Goal: Task Accomplishment & Management: Complete application form

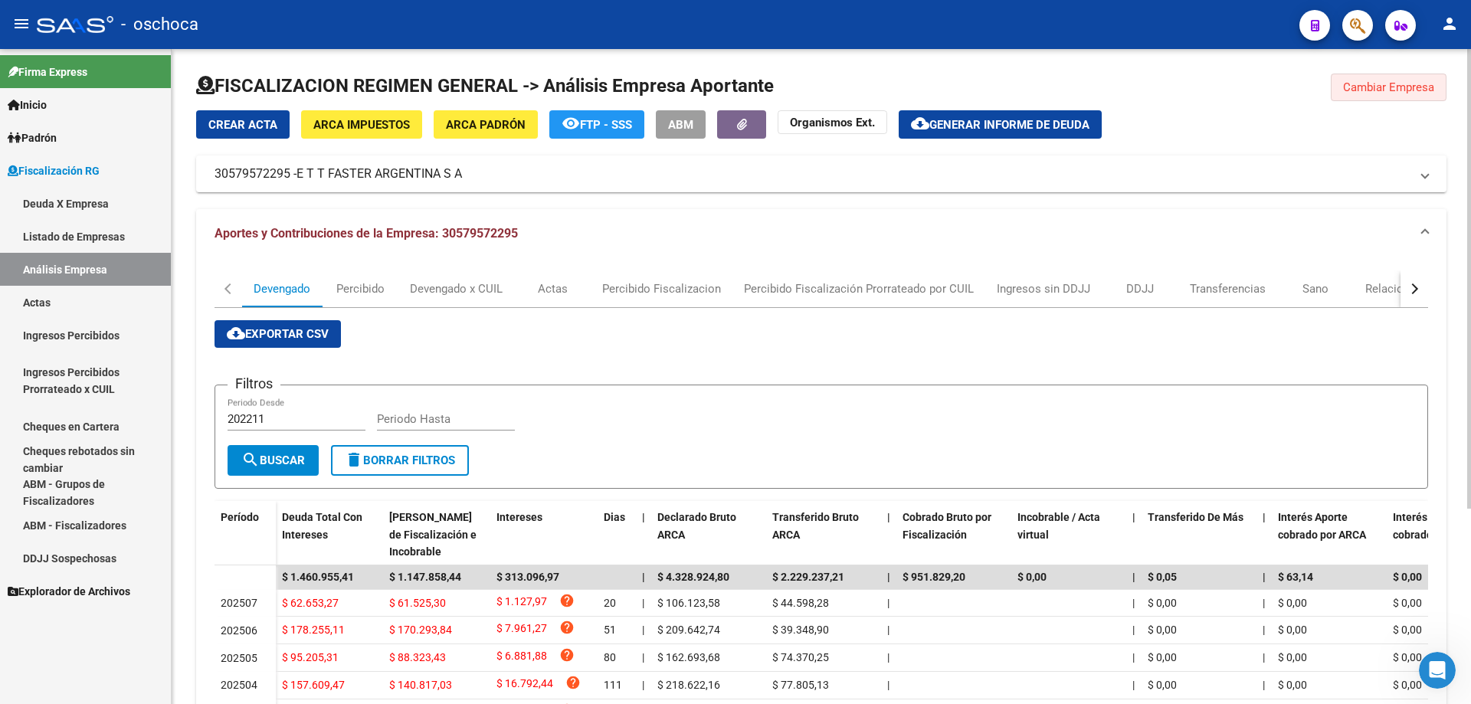
drag, startPoint x: 1414, startPoint y: 87, endPoint x: 1383, endPoint y: 87, distance: 30.7
click at [1410, 87] on span "Cambiar Empresa" at bounding box center [1388, 87] width 91 height 14
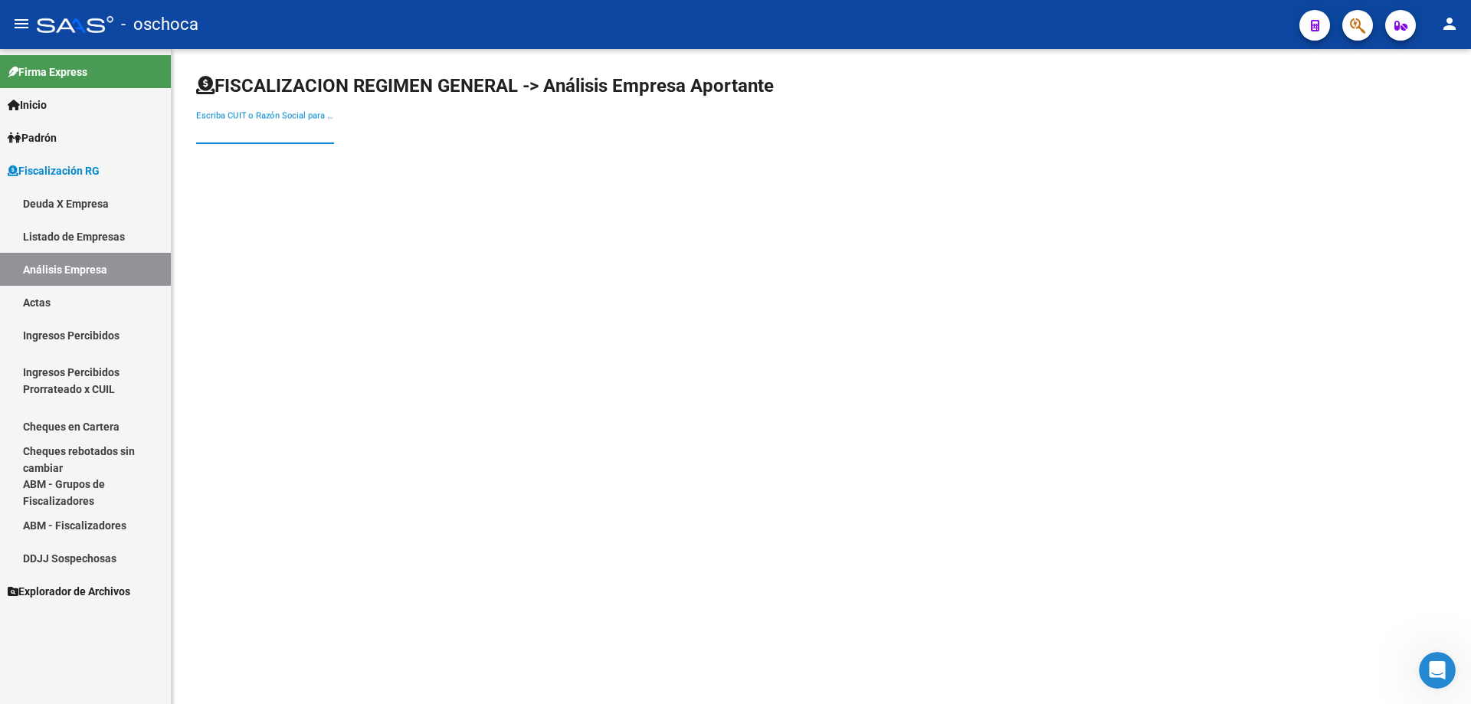
click at [200, 126] on input "Escriba CUIT o Razón Social para buscar" at bounding box center [265, 132] width 138 height 14
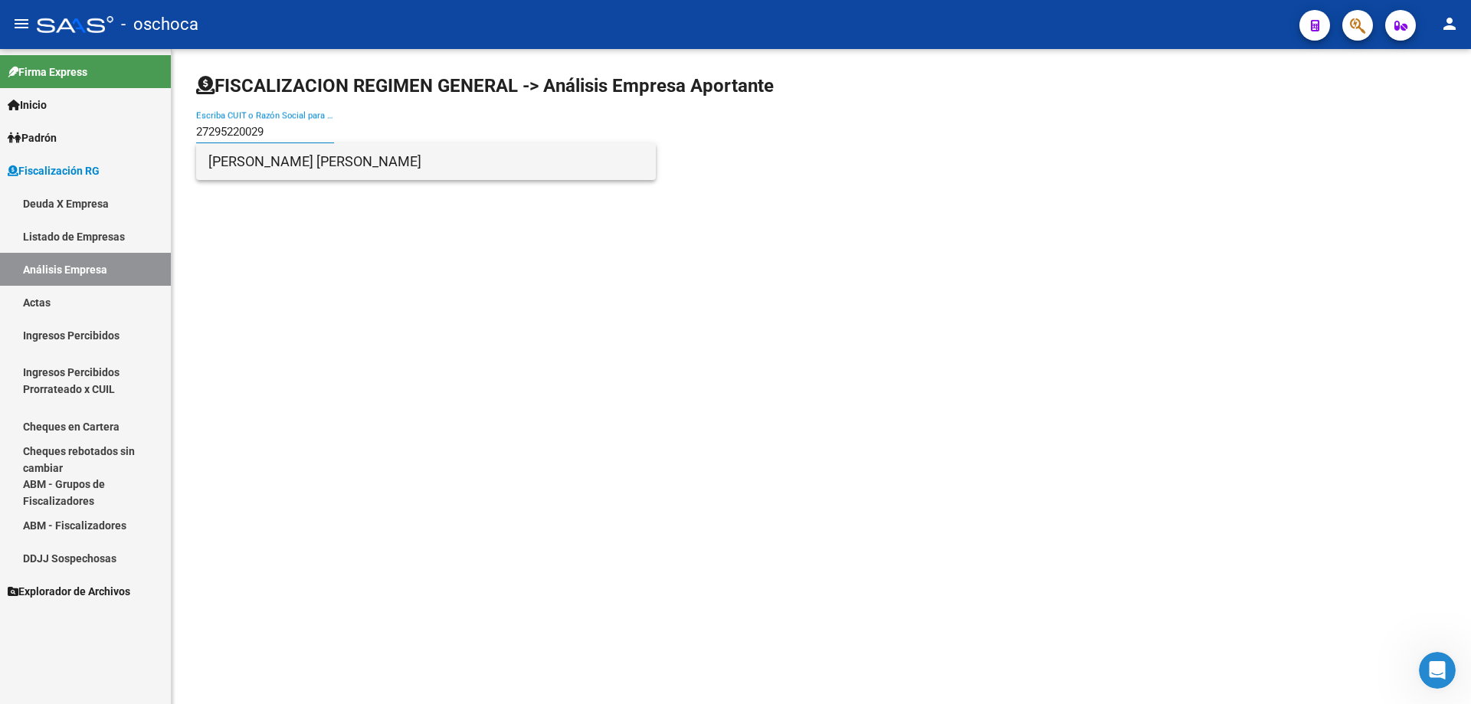
type input "27295220029"
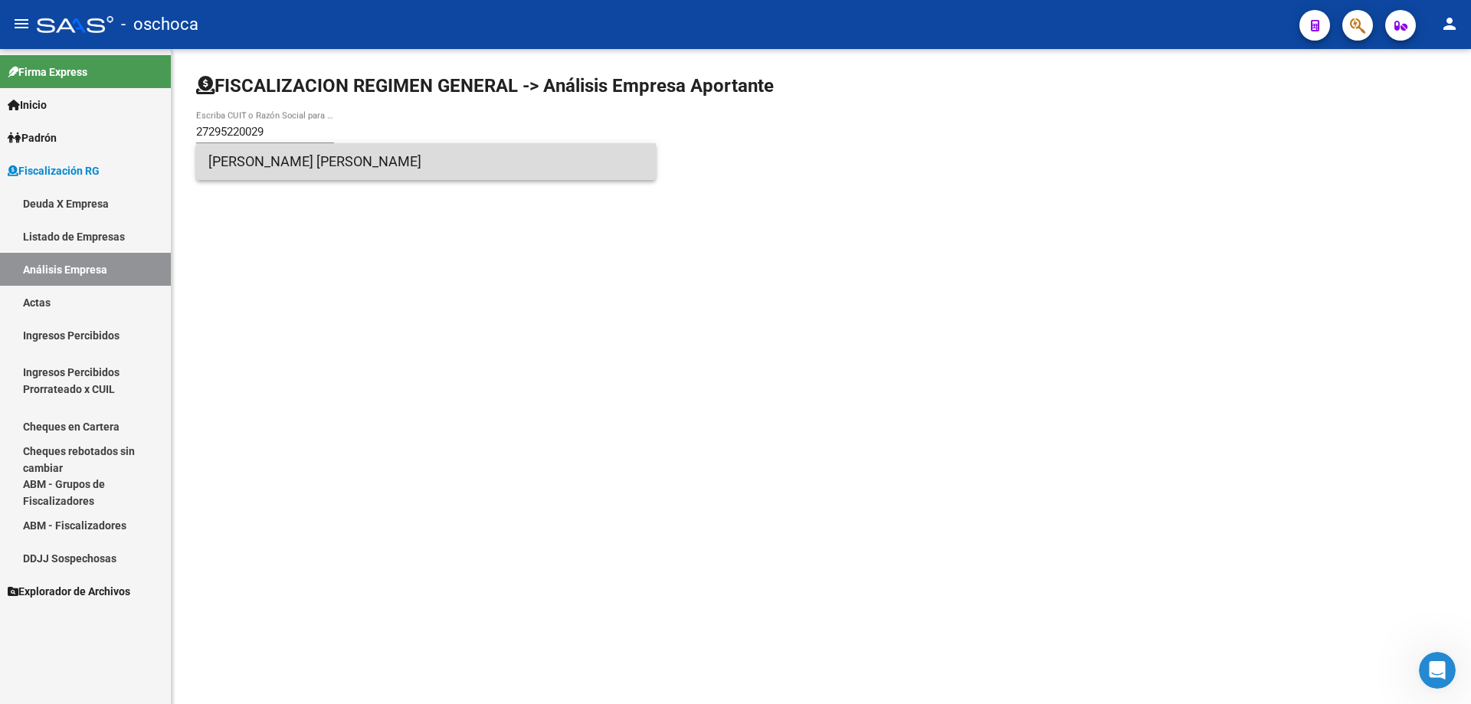
click at [219, 162] on span "[PERSON_NAME] [PERSON_NAME]" at bounding box center [425, 161] width 435 height 37
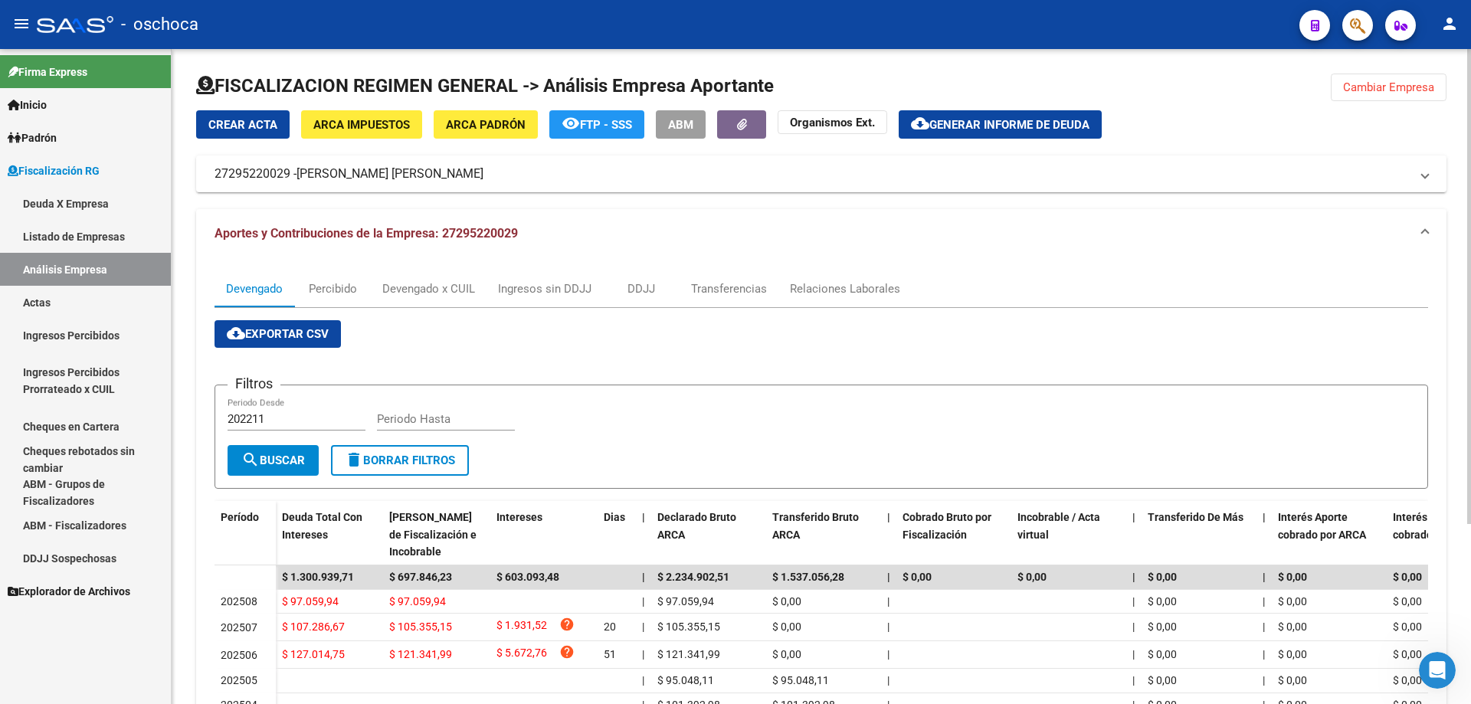
scroll to position [230, 0]
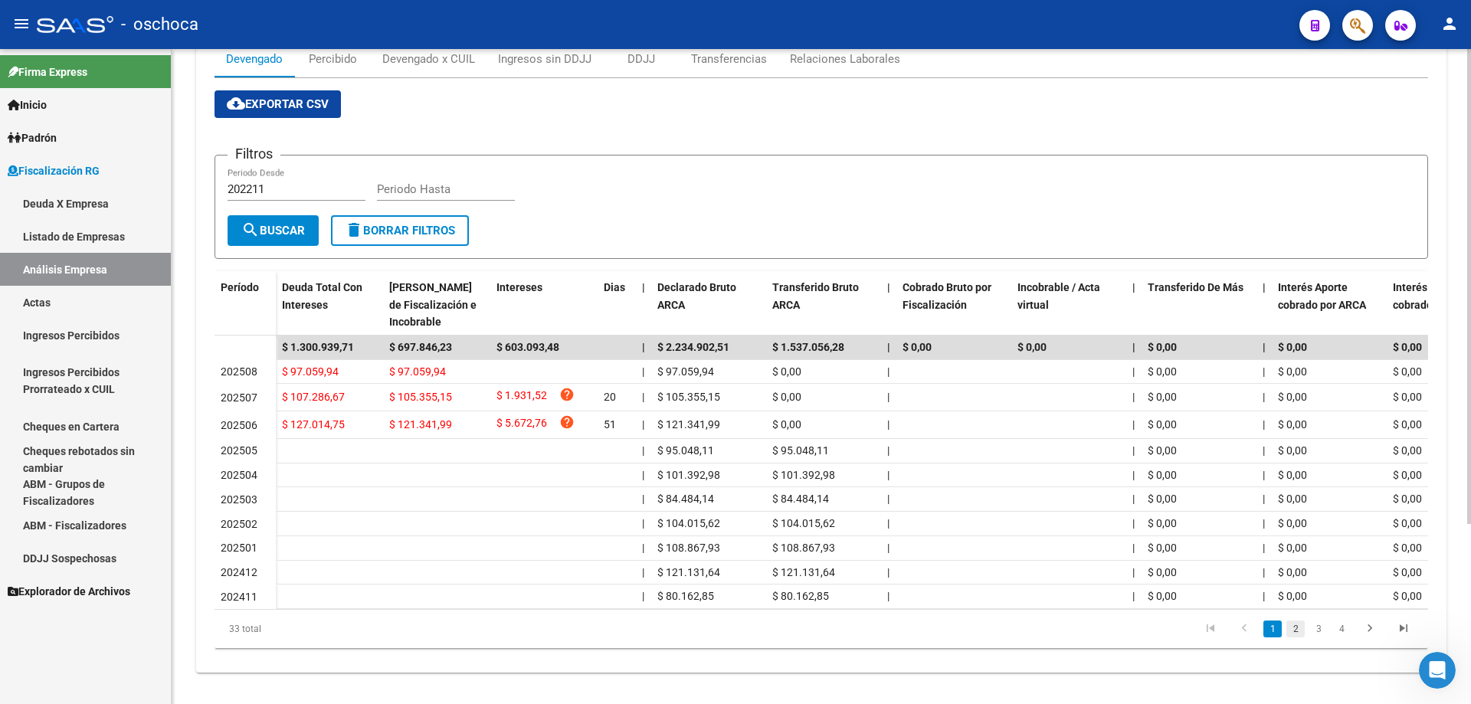
click at [1295, 638] on link "2" at bounding box center [1296, 629] width 18 height 17
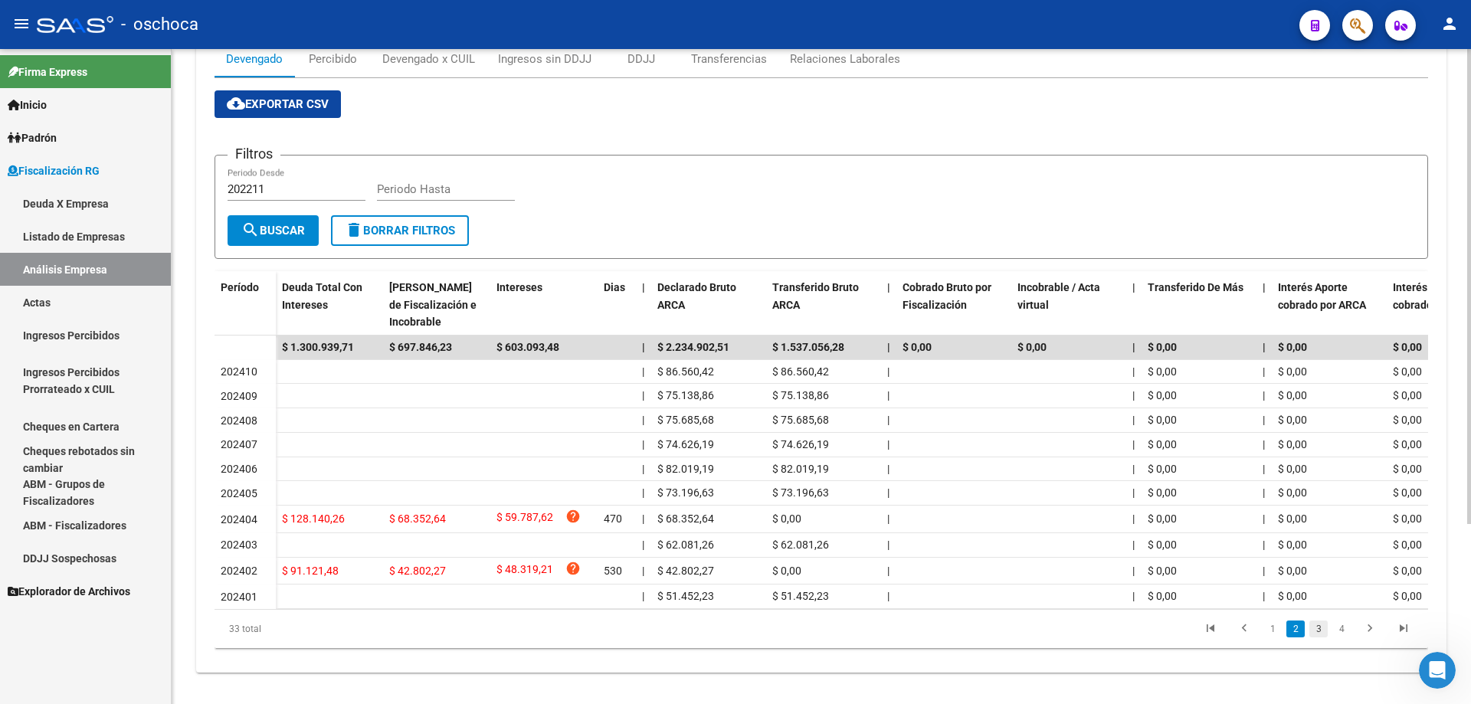
click at [1317, 638] on link "3" at bounding box center [1319, 629] width 18 height 17
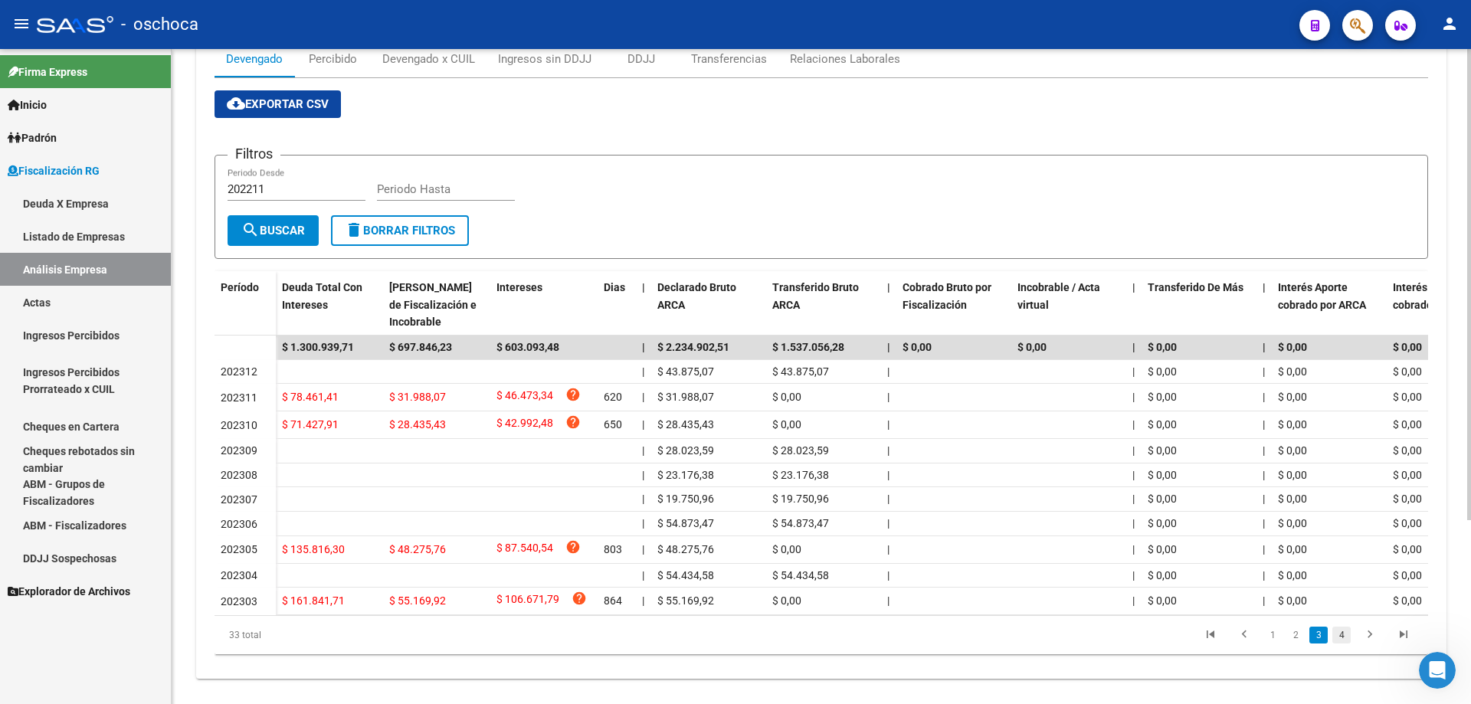
click at [1341, 644] on link "4" at bounding box center [1342, 635] width 18 height 17
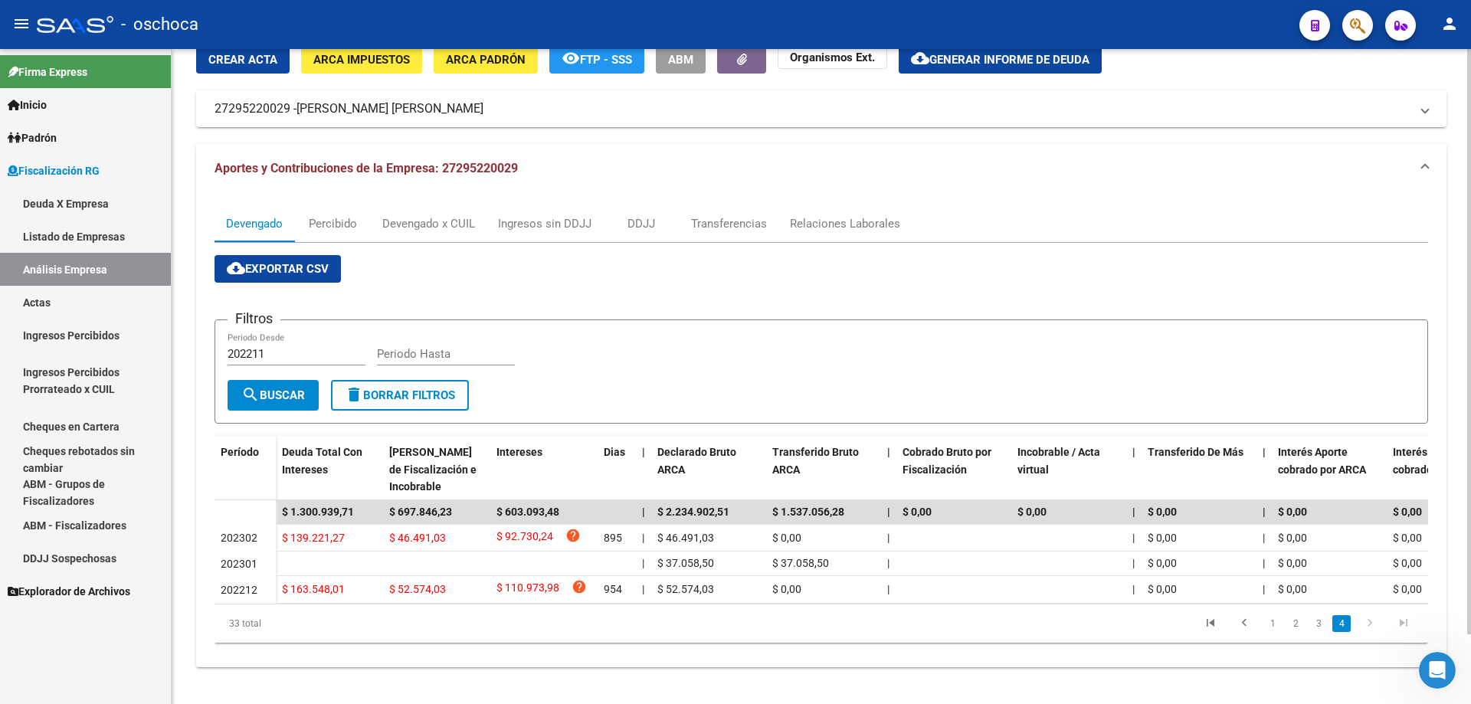
scroll to position [0, 0]
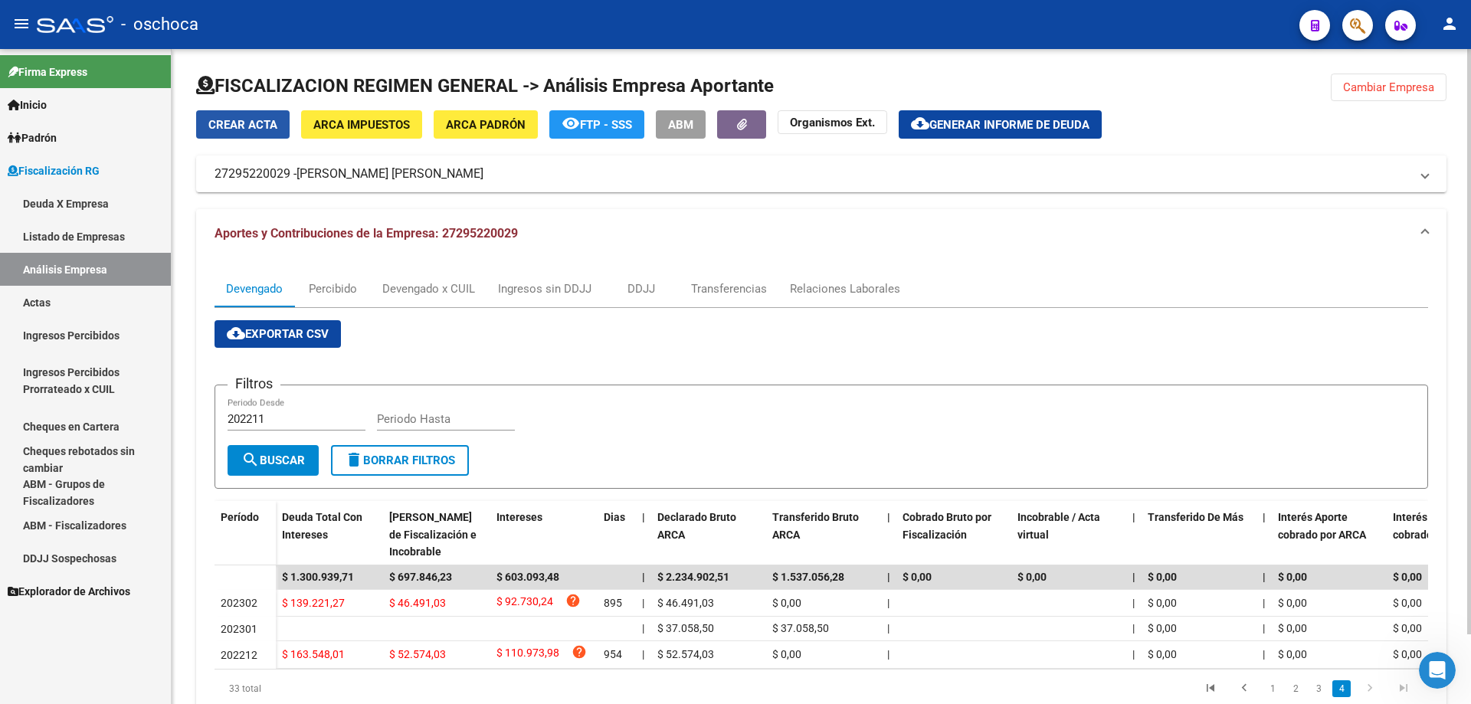
click at [225, 126] on span "Crear Acta" at bounding box center [242, 125] width 69 height 14
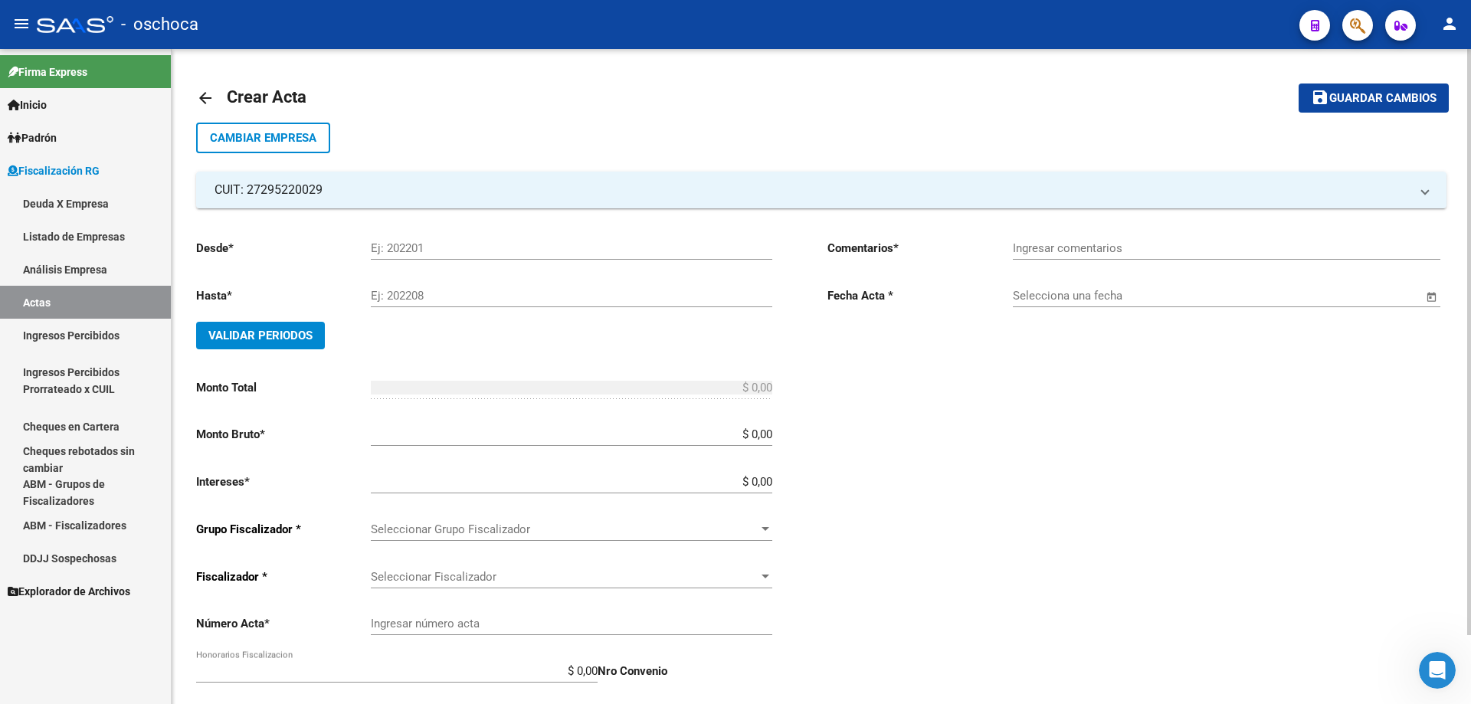
click at [411, 248] on input "Ej: 202201" at bounding box center [572, 248] width 402 height 14
type input "2"
type input "202012"
click at [431, 300] on input "Ej: 202208" at bounding box center [572, 296] width 402 height 14
type input "202404"
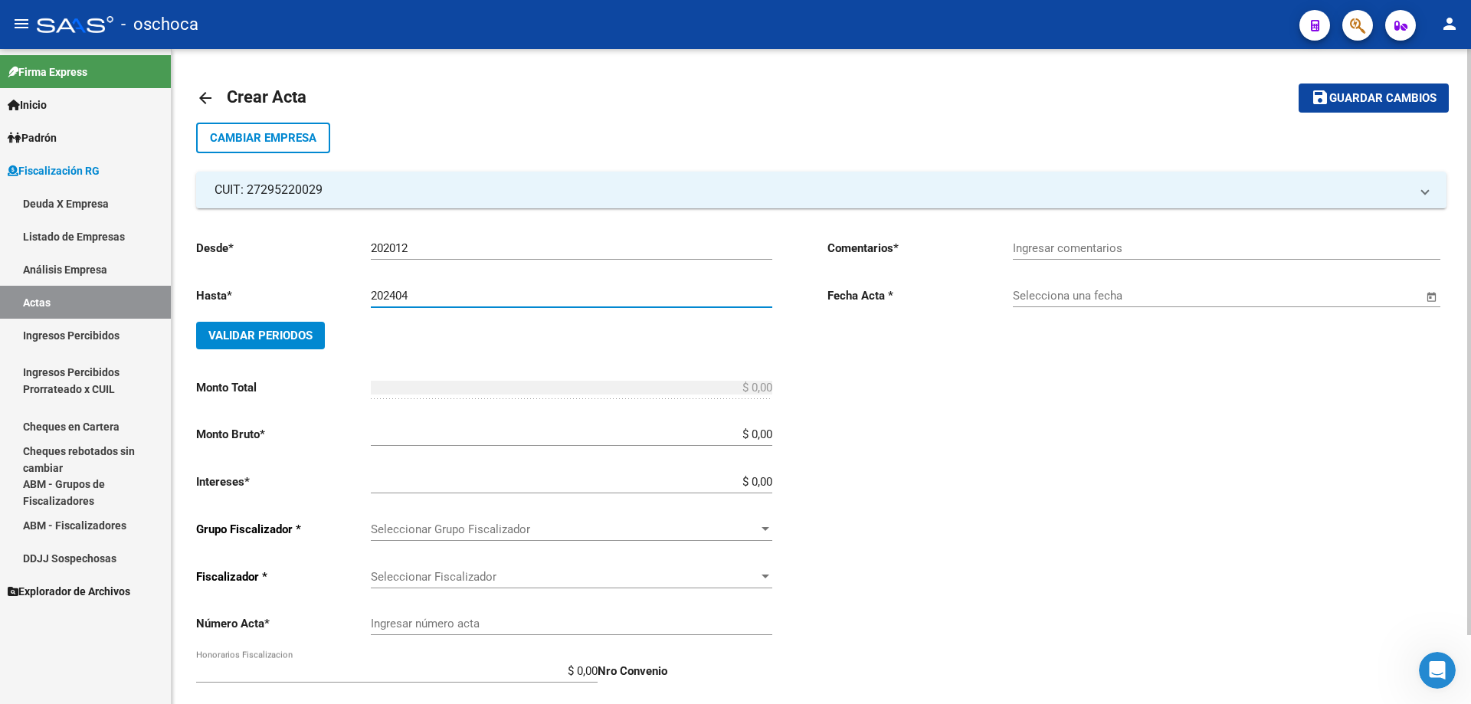
click at [773, 434] on div "Desde * 202012 Ej: 202201 Hasta * 202404 Ej: 202208 Validar Periodos Monto Tota…" at bounding box center [487, 486] width 582 height 518
click at [775, 435] on div "Desde * 202012 Ej: 202201 Hasta * 202404 Ej: 202208 Validar Periodos Monto Tota…" at bounding box center [487, 486] width 582 height 518
click at [771, 434] on input "$ 0,00" at bounding box center [572, 435] width 402 height 14
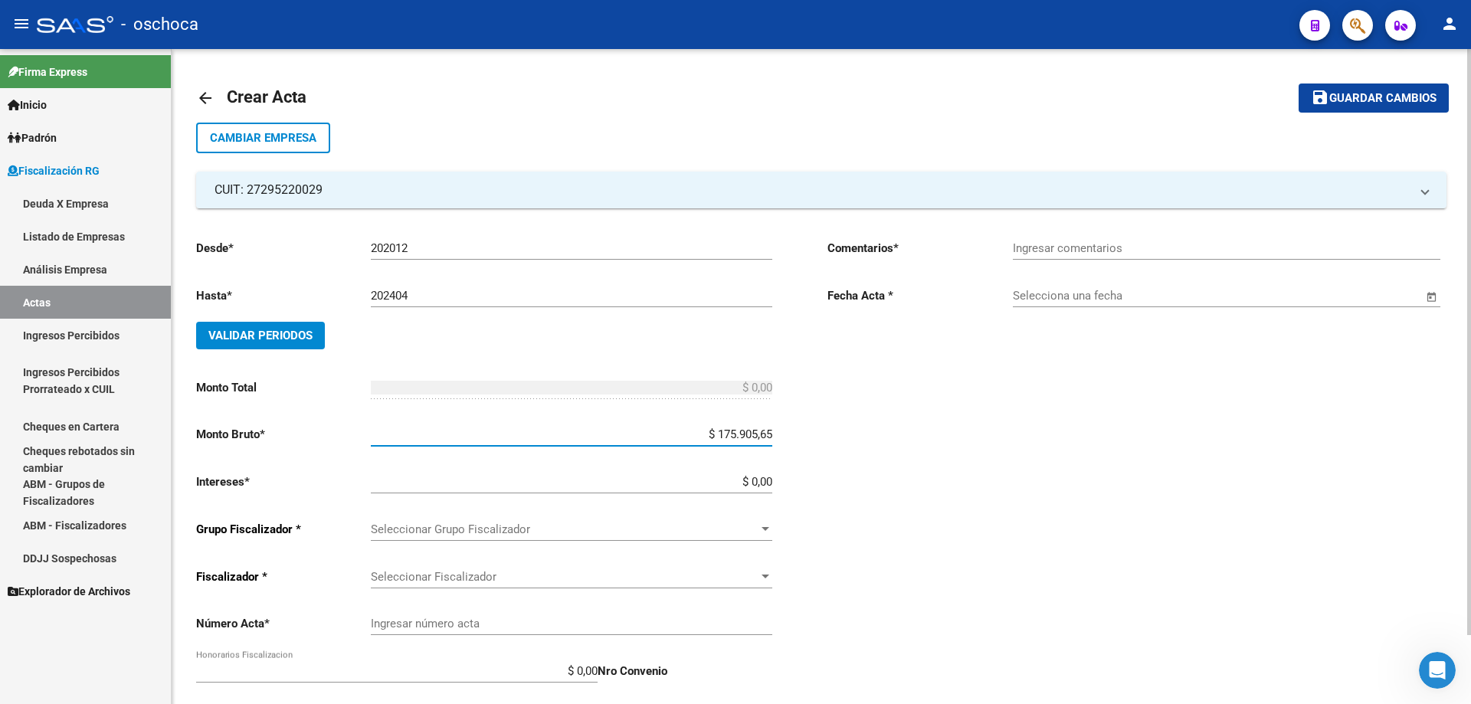
type input "$ 1.759.056,56"
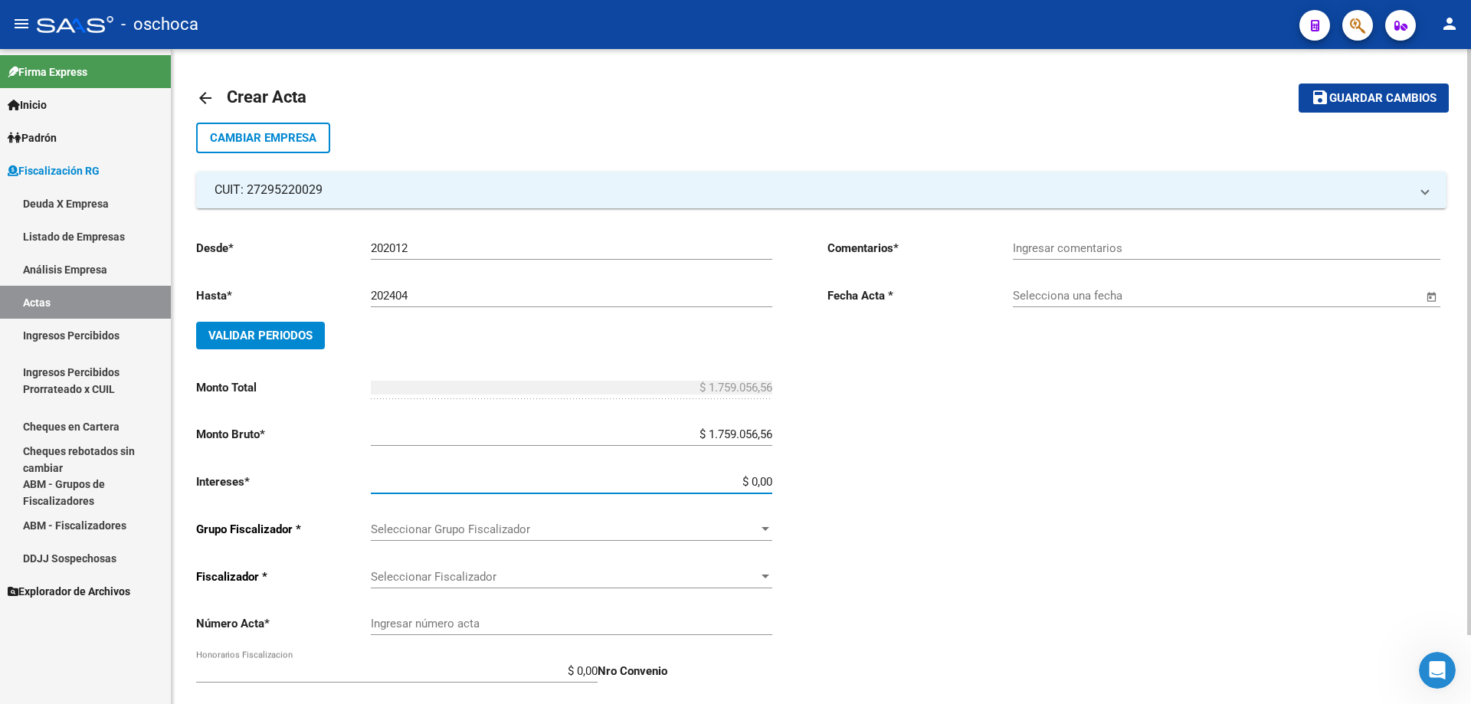
click at [772, 481] on input "$ 0,00" at bounding box center [572, 482] width 402 height 14
type input "$ 52.771,70"
type input "$ 1.811.828,26"
click at [756, 527] on span "Seleccionar Grupo Fiscalizador" at bounding box center [565, 530] width 388 height 14
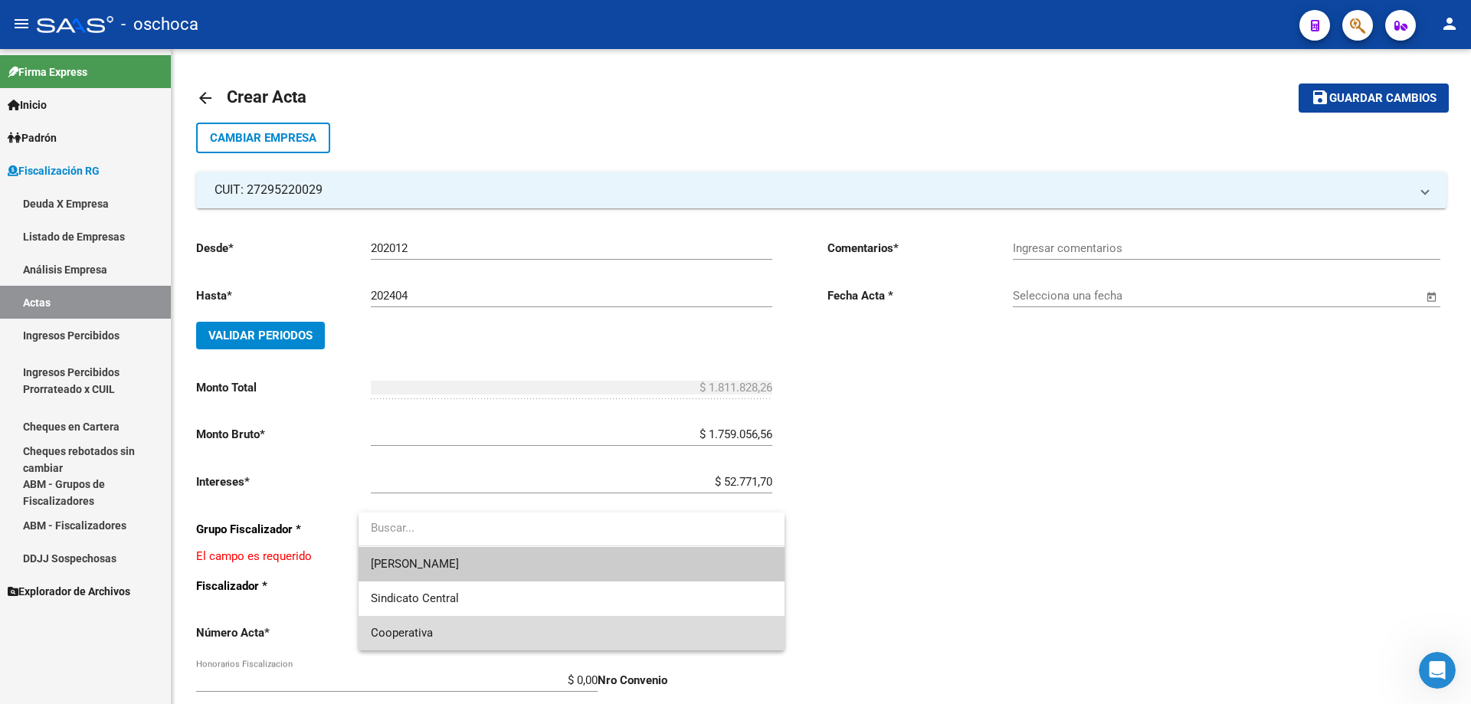
click at [664, 631] on span "Cooperativa" at bounding box center [572, 633] width 402 height 34
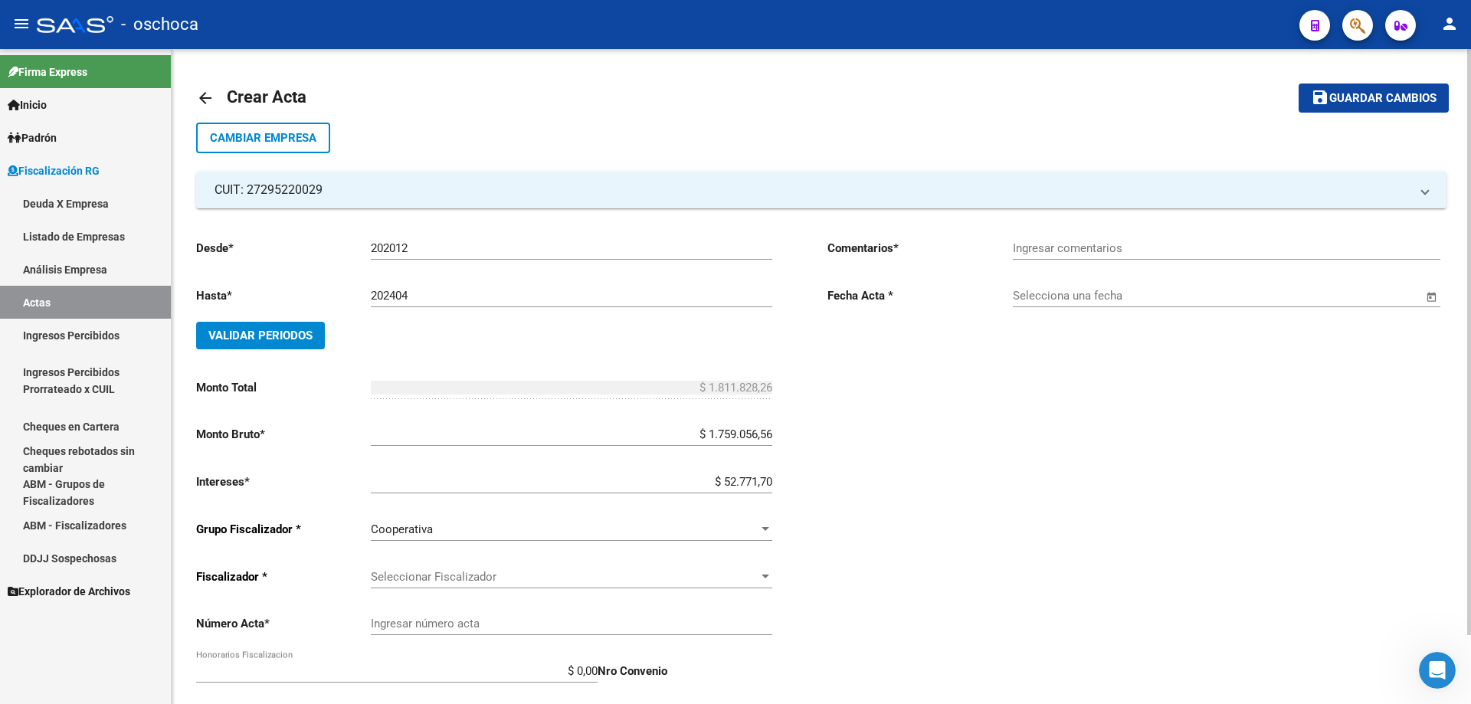
click at [761, 585] on div "Seleccionar Fiscalizador Seleccionar Fiscalizador" at bounding box center [572, 572] width 402 height 33
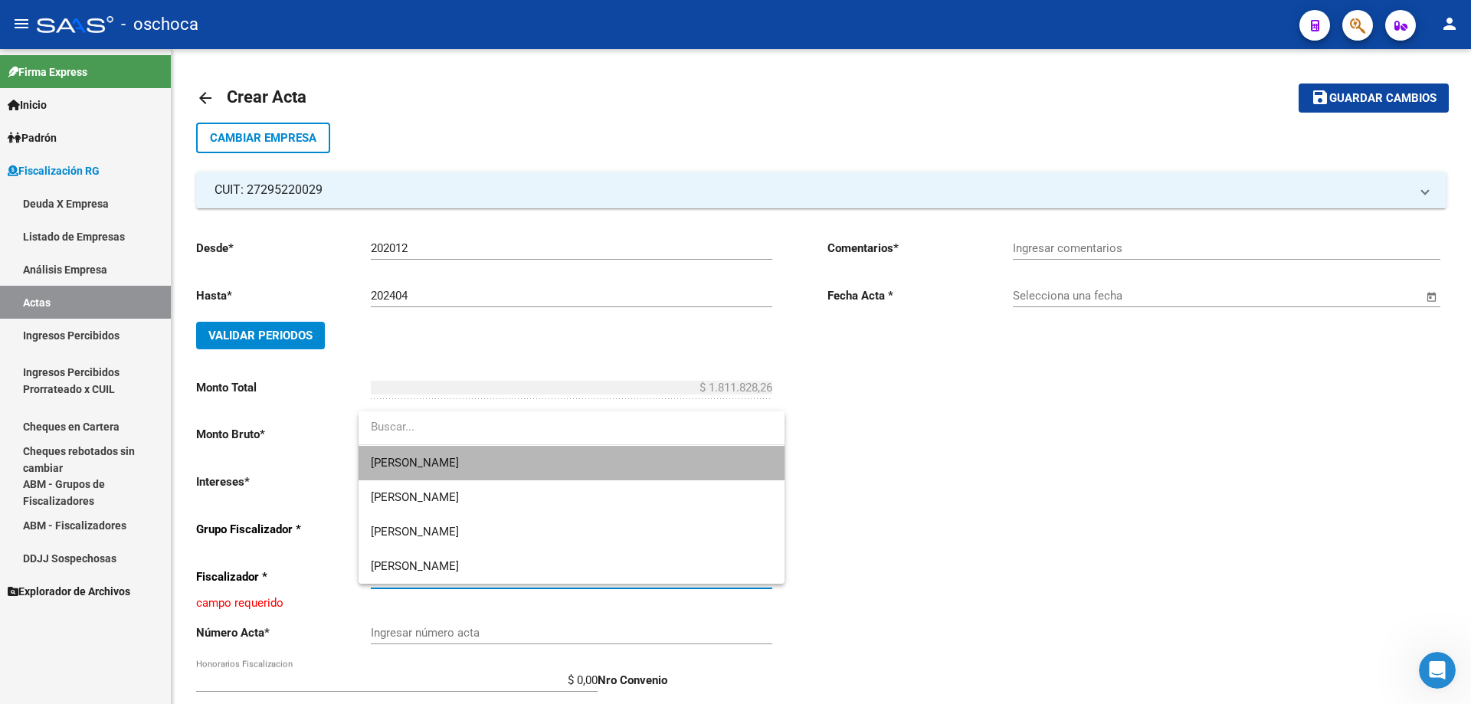
click at [747, 467] on span "[PERSON_NAME]" at bounding box center [572, 463] width 402 height 34
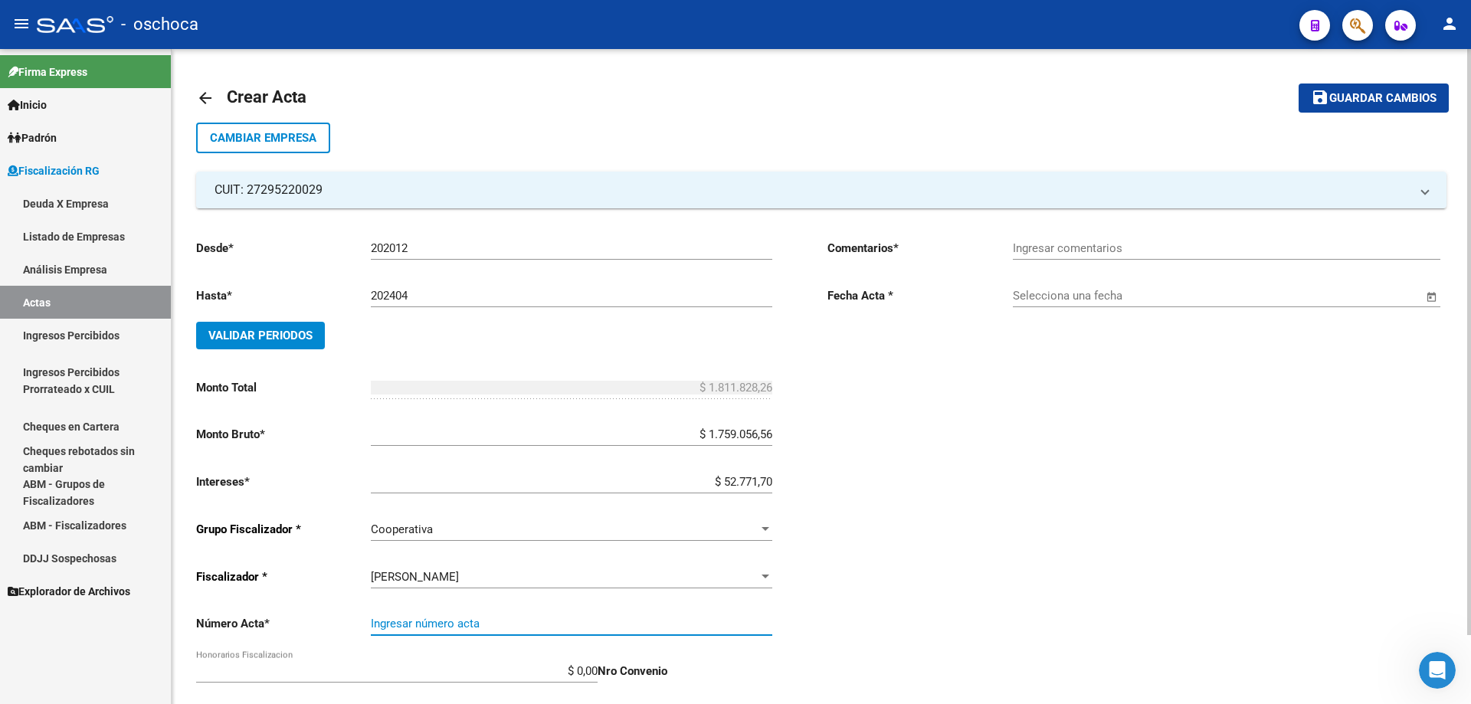
click at [753, 628] on input "Ingresar número acta" at bounding box center [572, 624] width 402 height 14
type input "105063"
click at [1074, 246] on input "Ingresar comentarios" at bounding box center [1227, 248] width 428 height 14
type input "Inspeccion en tratativa de cobro"
click at [1078, 300] on input "Selecciona una fecha" at bounding box center [1218, 296] width 410 height 14
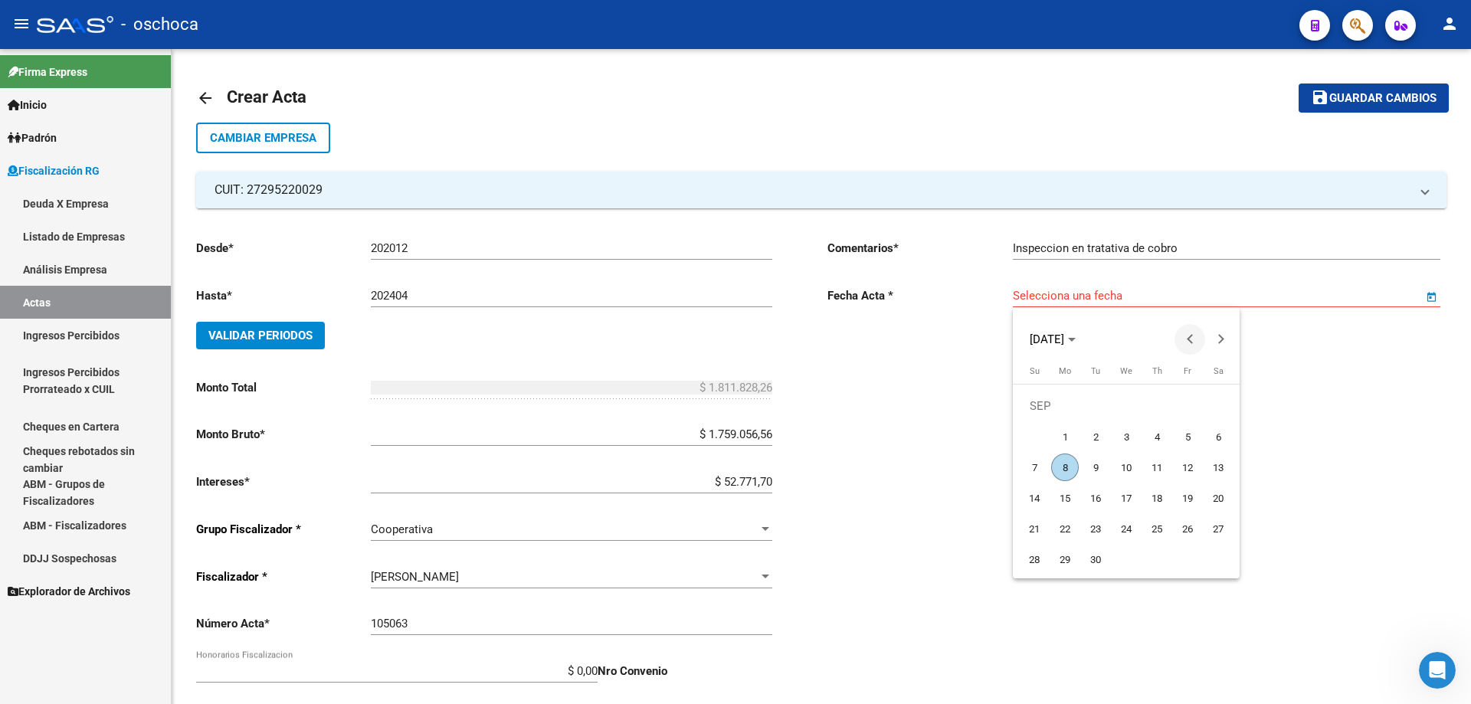
click at [1188, 342] on span "Previous month" at bounding box center [1190, 339] width 31 height 31
click at [1195, 343] on span "Previous month" at bounding box center [1190, 339] width 31 height 31
click at [1103, 435] on span "1" at bounding box center [1096, 437] width 28 height 28
type input "[DATE]"
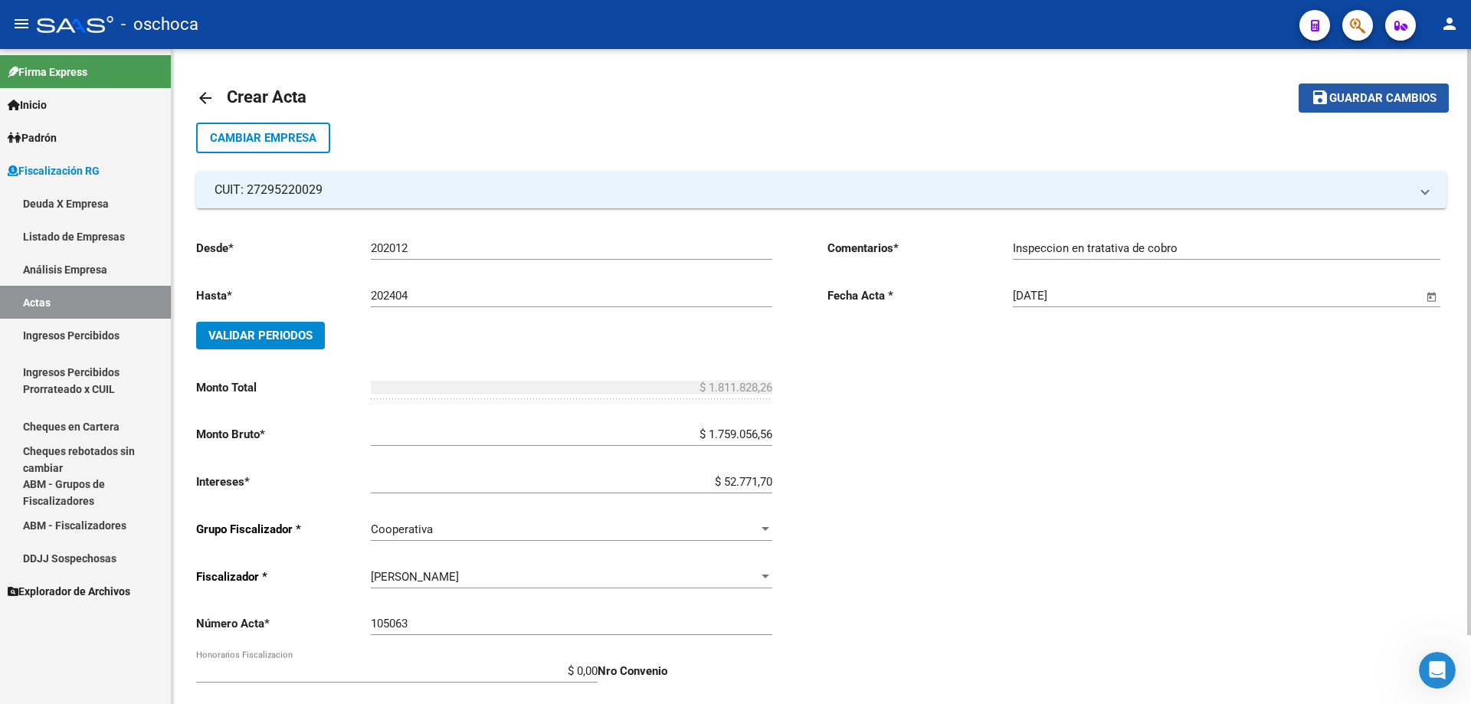
click at [1368, 103] on span "Guardar cambios" at bounding box center [1383, 99] width 107 height 14
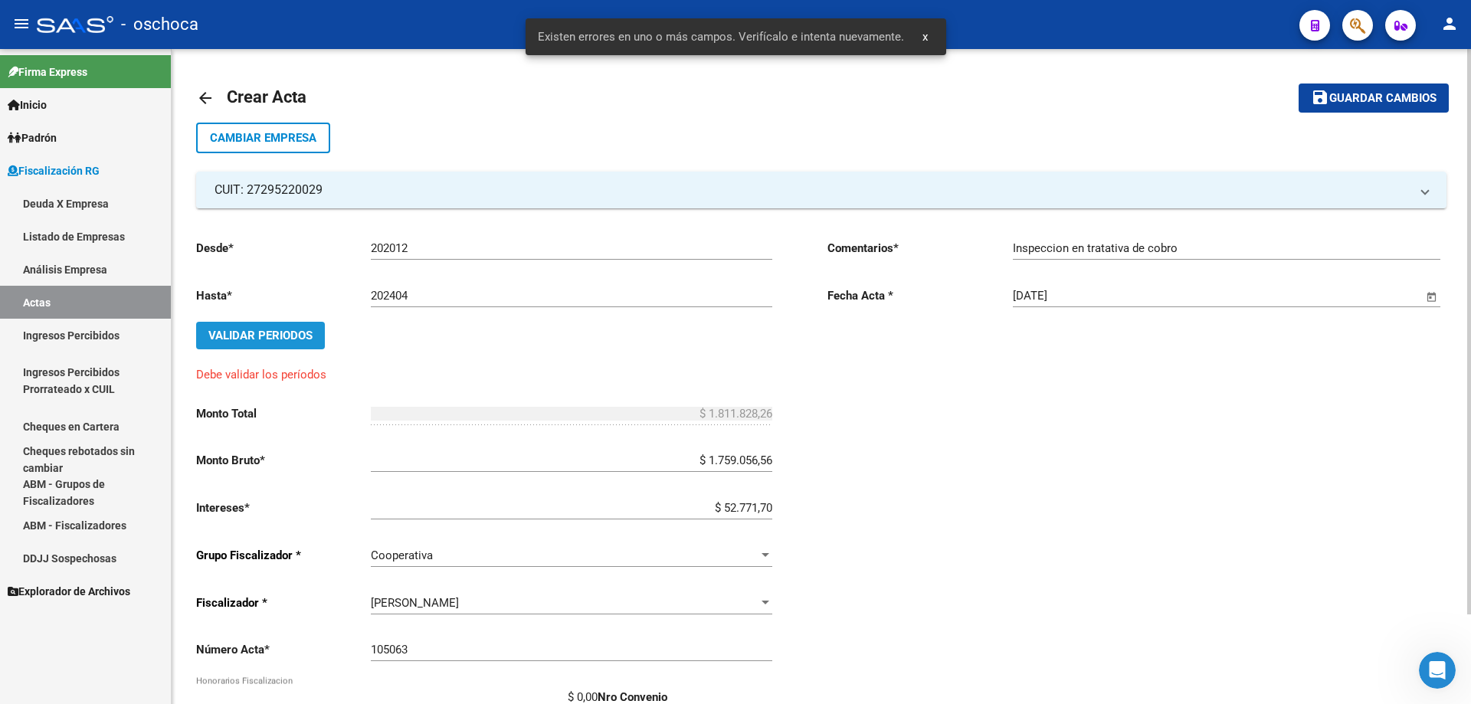
click at [278, 339] on span "Validar Periodos" at bounding box center [260, 336] width 104 height 14
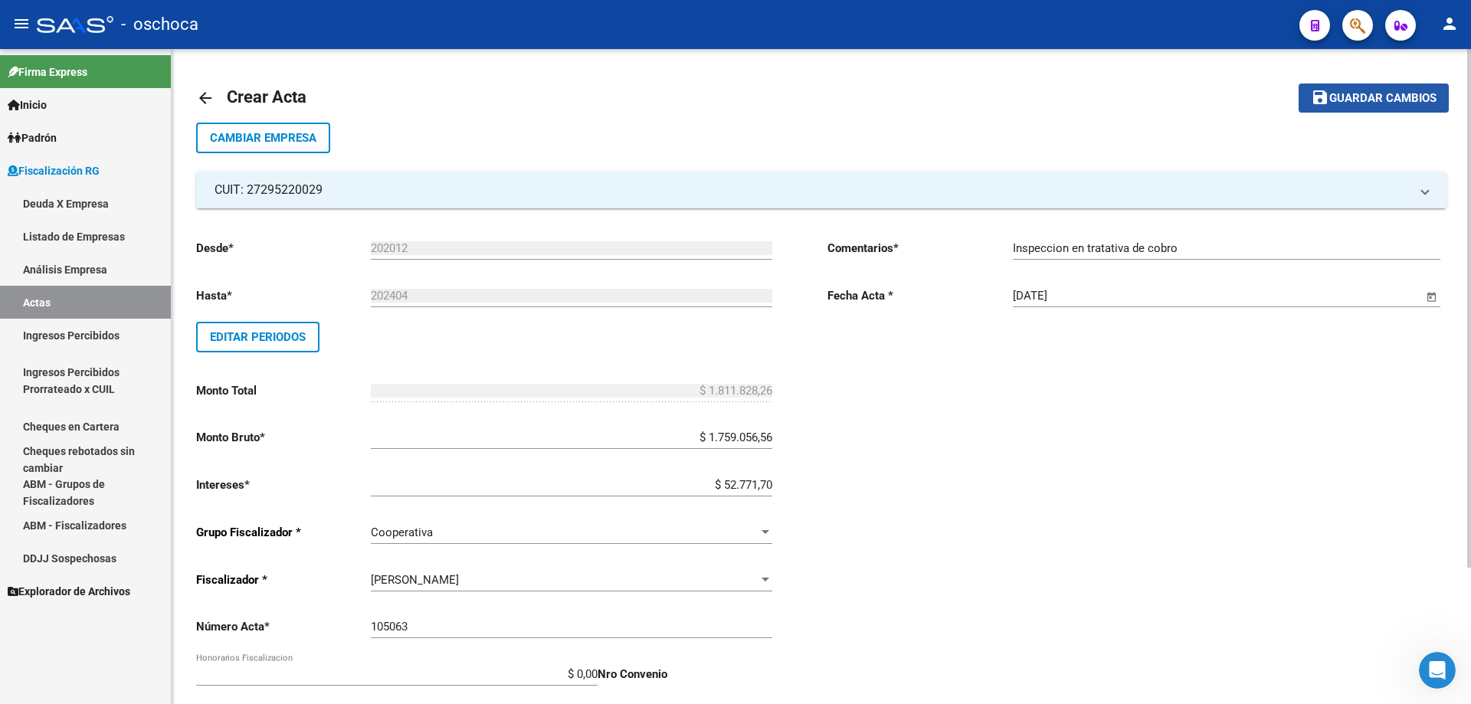
click at [1395, 99] on span "Guardar cambios" at bounding box center [1383, 99] width 107 height 14
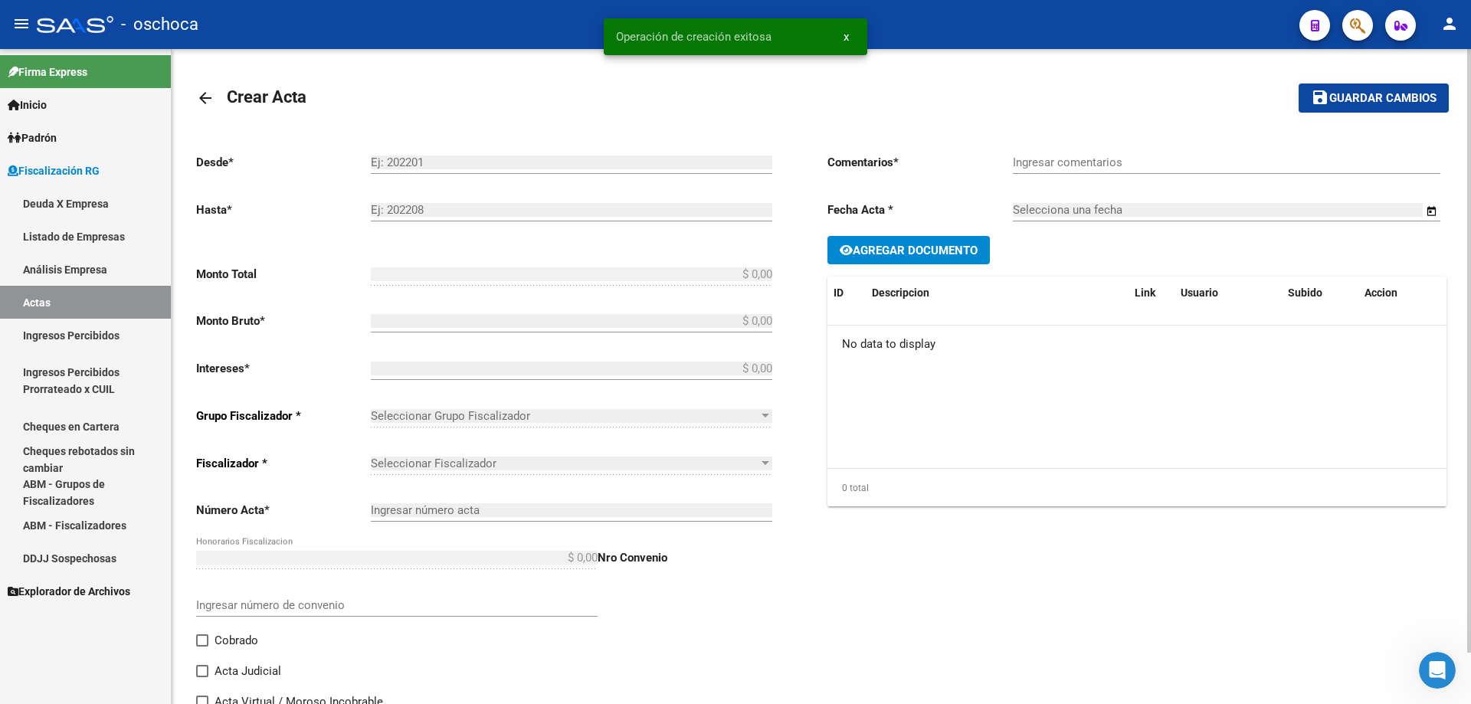
type input "202012"
type input "202404"
type input "$ 1.811.828,26"
type input "$ 1.759.056,56"
type input "$ 52.771,70"
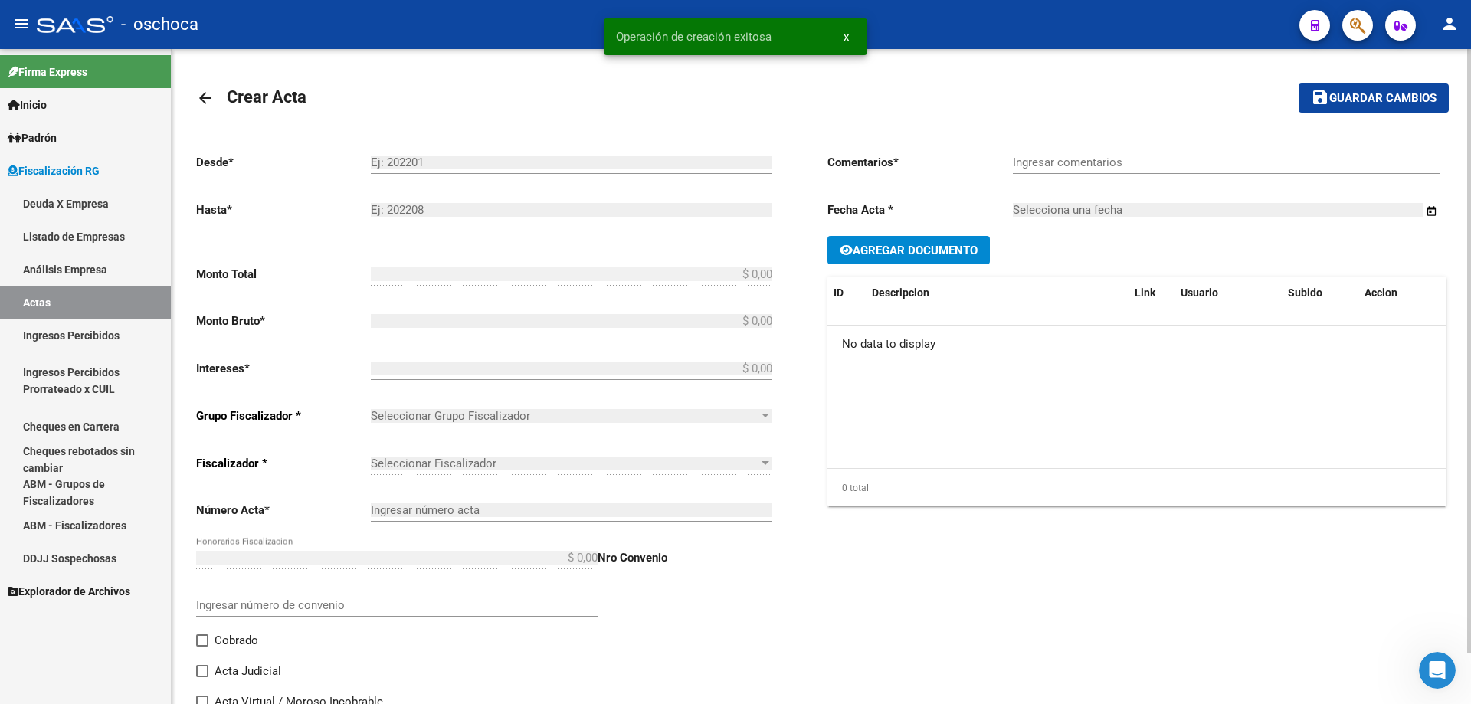
type input "105063"
type input "Inspeccion en tratativa de cobro"
type input "[DATE]"
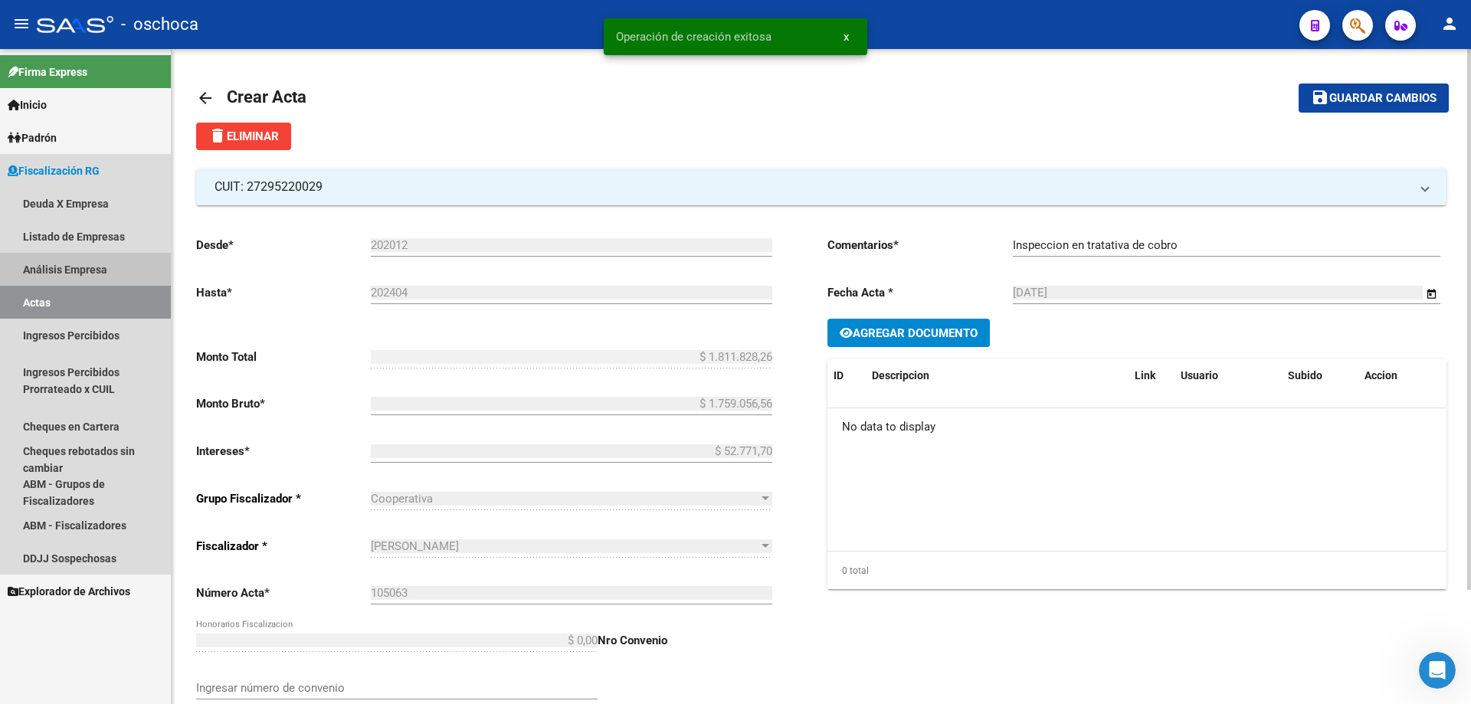
click at [84, 273] on link "Análisis Empresa" at bounding box center [85, 269] width 171 height 33
